Goal: Browse casually

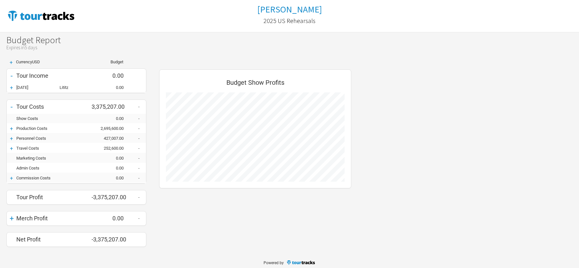
click at [11, 88] on div "+" at bounding box center [12, 88] width 10 height 6
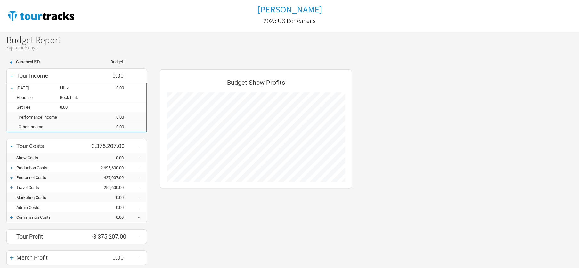
scroll to position [227, 205]
click at [11, 88] on div "-" at bounding box center [12, 88] width 10 height 6
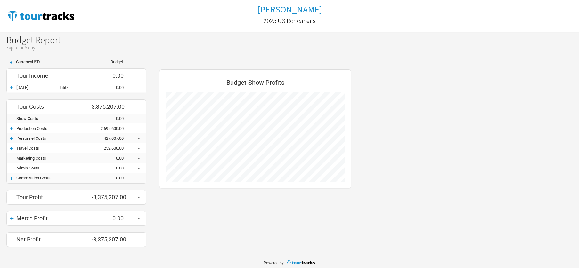
scroll to position [320188, 320170]
click at [12, 130] on div "+" at bounding box center [12, 129] width 10 height 6
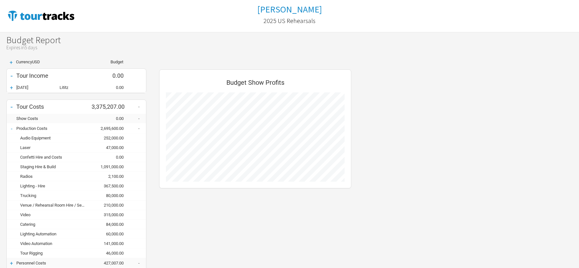
scroll to position [312, 205]
click at [12, 130] on div "-" at bounding box center [12, 129] width 10 height 6
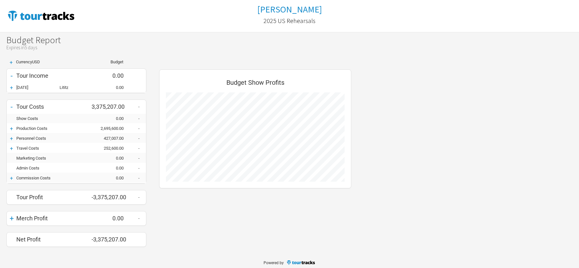
scroll to position [320188, 320170]
